Goal: Transaction & Acquisition: Book appointment/travel/reservation

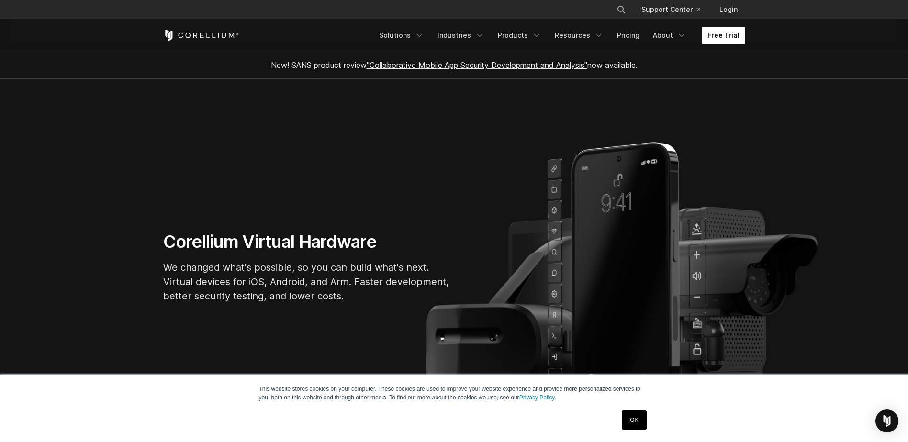
click at [725, 36] on link "Free Trial" at bounding box center [724, 35] width 44 height 17
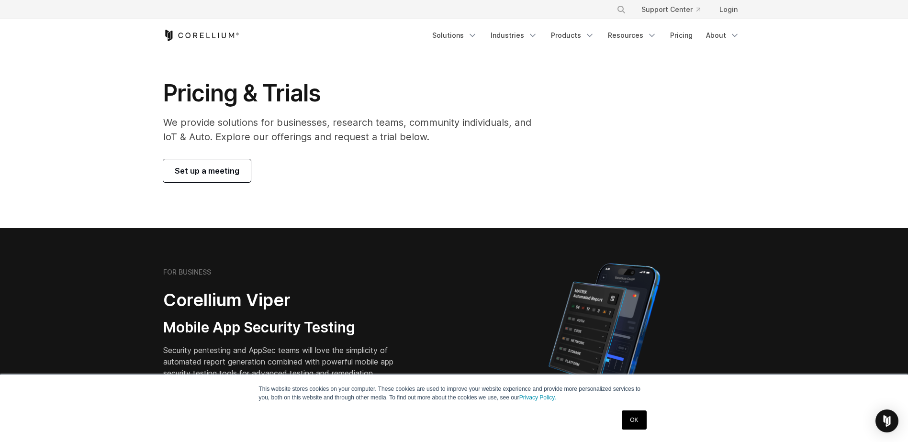
scroll to position [112, 0]
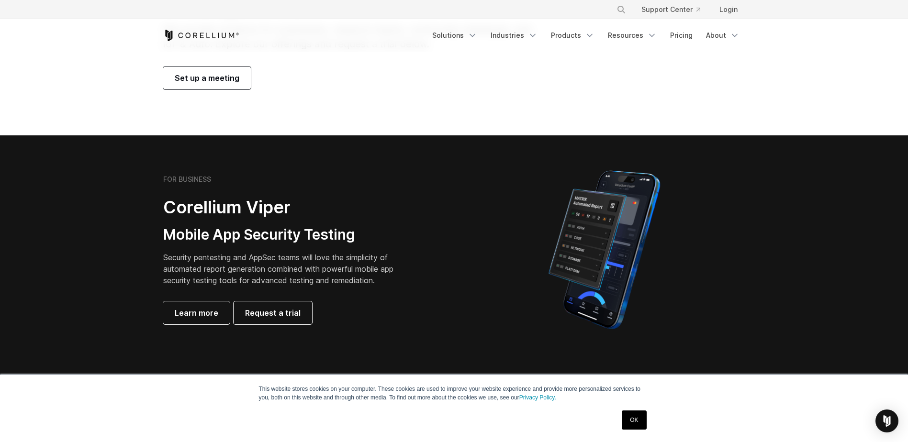
click at [230, 78] on span "Set up a meeting" at bounding box center [207, 77] width 65 height 11
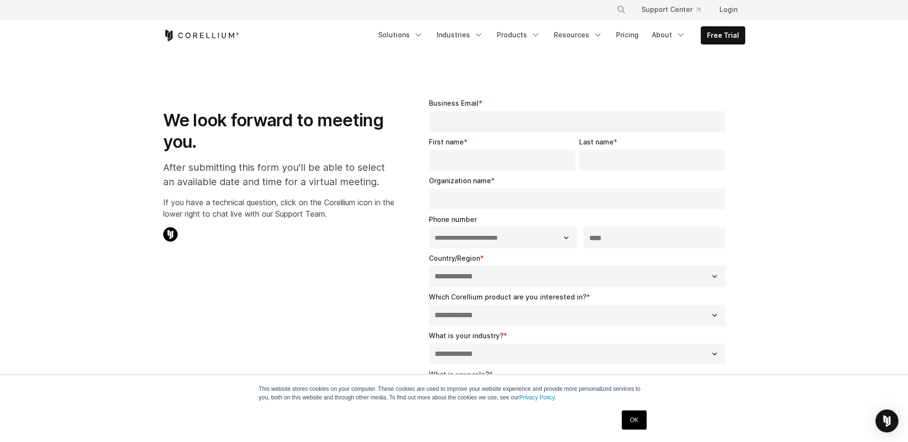
select select "**"
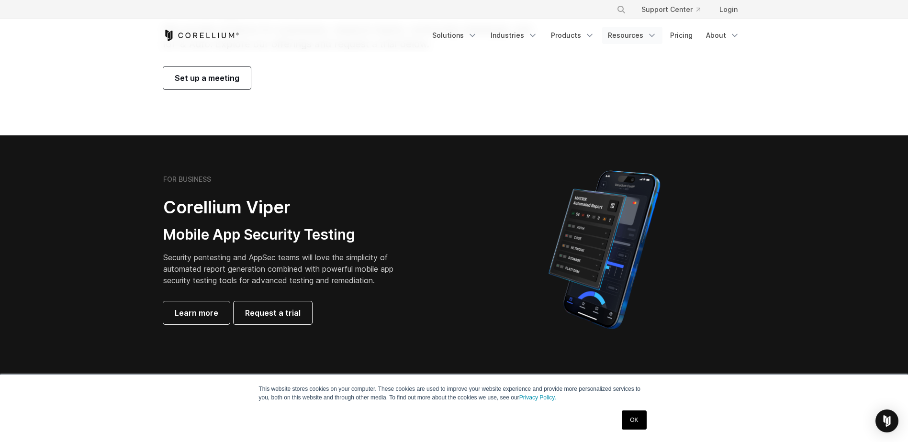
click at [627, 39] on link "Resources" at bounding box center [632, 35] width 60 height 17
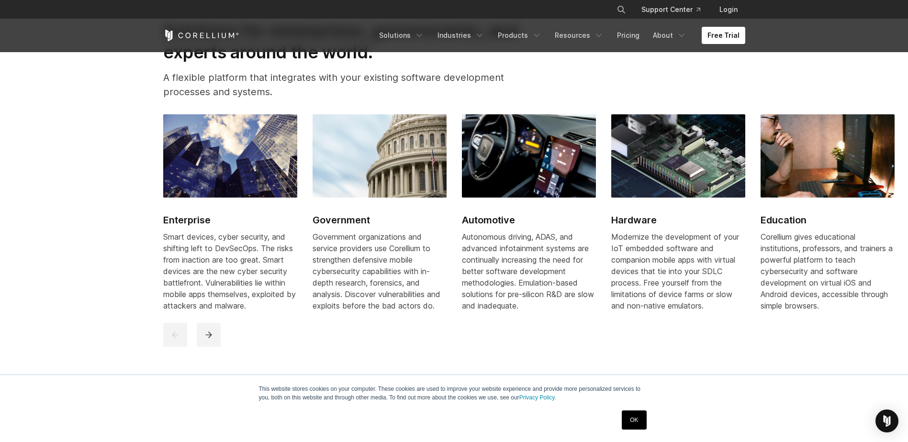
scroll to position [1245, 0]
